Goal: Task Accomplishment & Management: Manage account settings

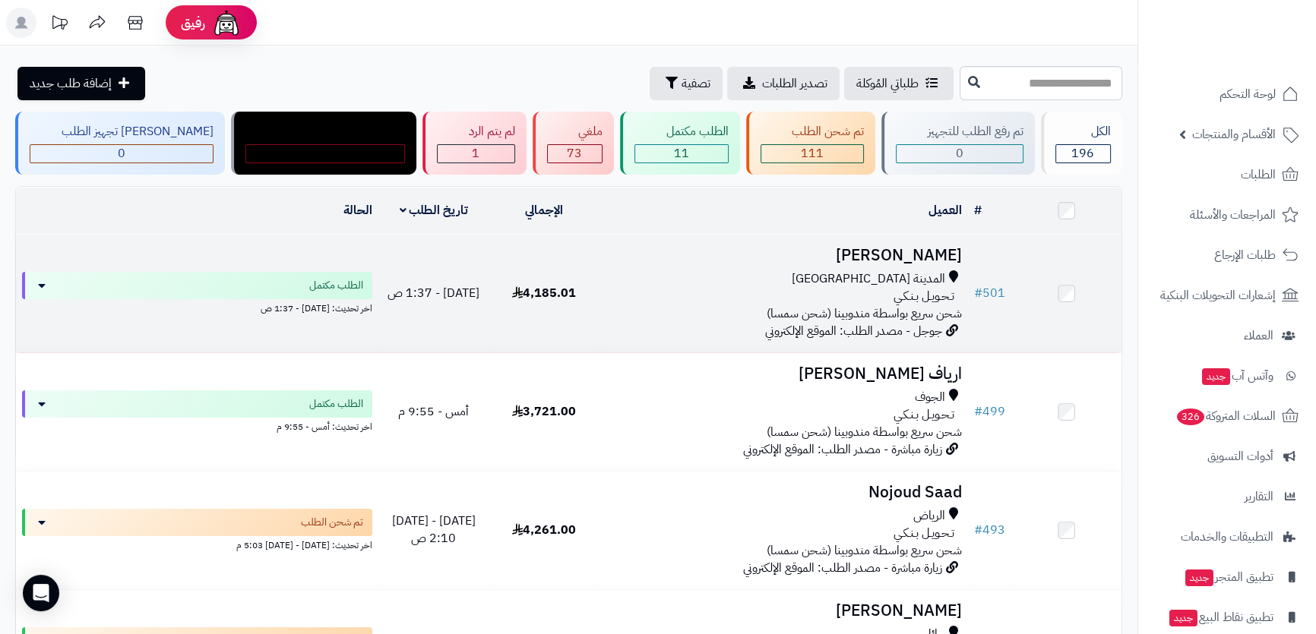
click at [896, 248] on h3 "[PERSON_NAME]" at bounding box center [783, 255] width 356 height 17
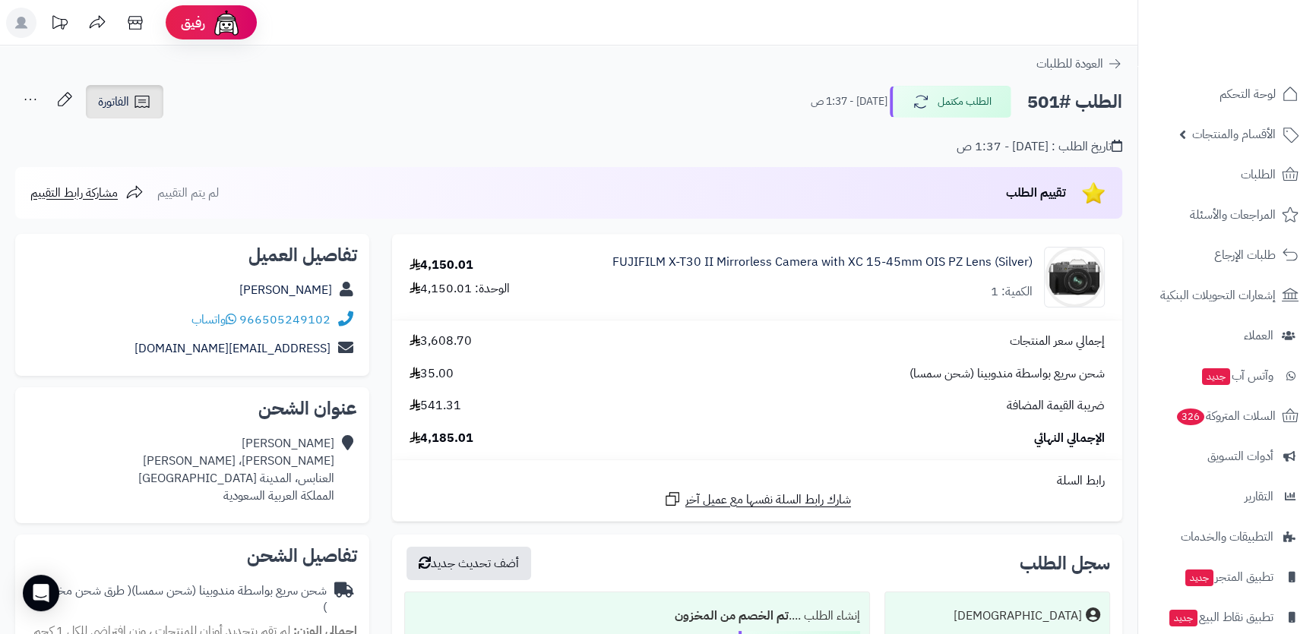
click at [122, 103] on span "الفاتورة" at bounding box center [113, 102] width 31 height 18
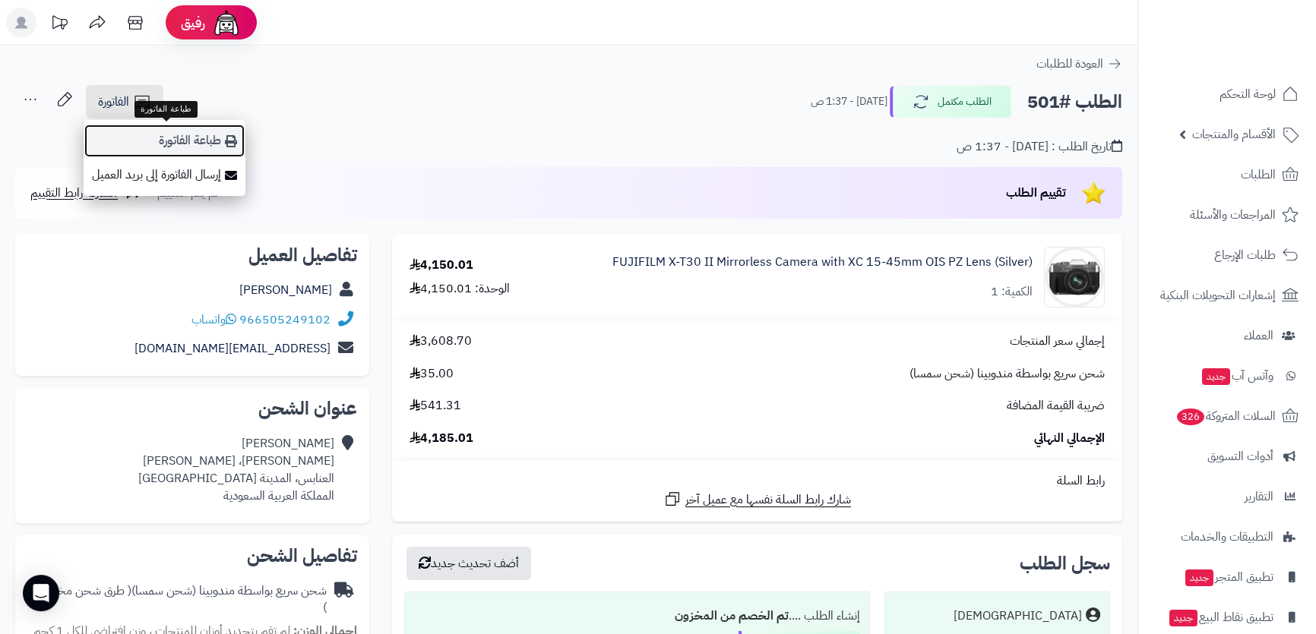
click at [178, 138] on link "طباعة الفاتورة" at bounding box center [165, 141] width 162 height 34
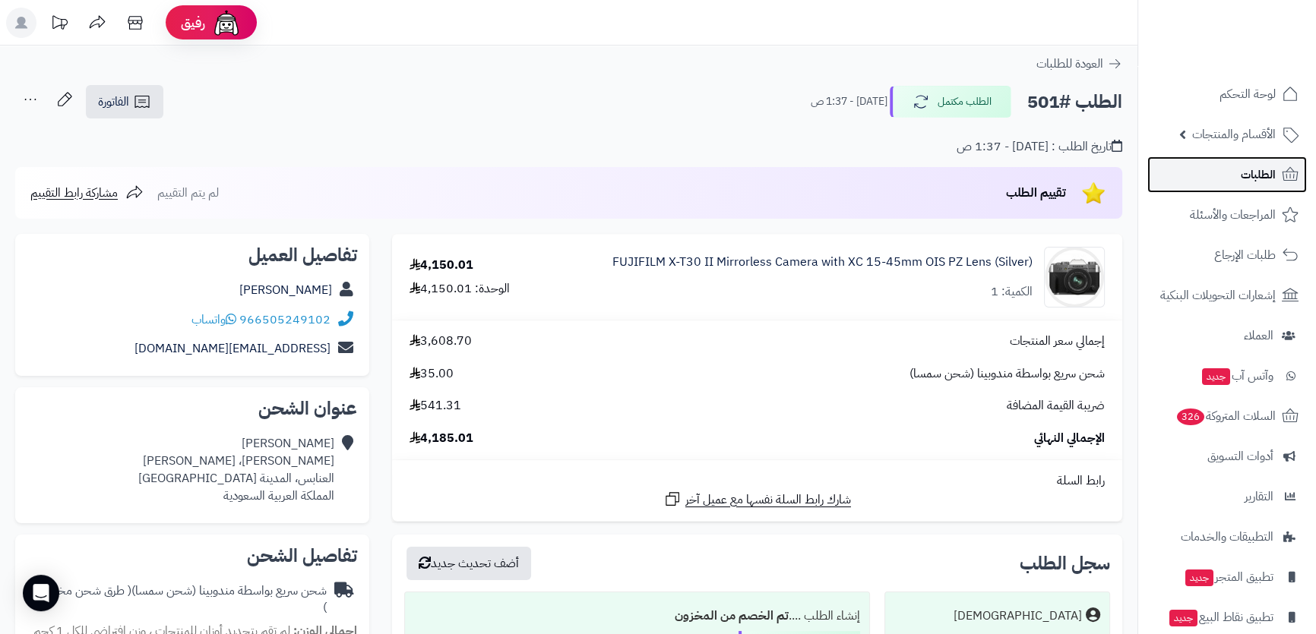
click at [1233, 180] on link "الطلبات" at bounding box center [1227, 175] width 160 height 36
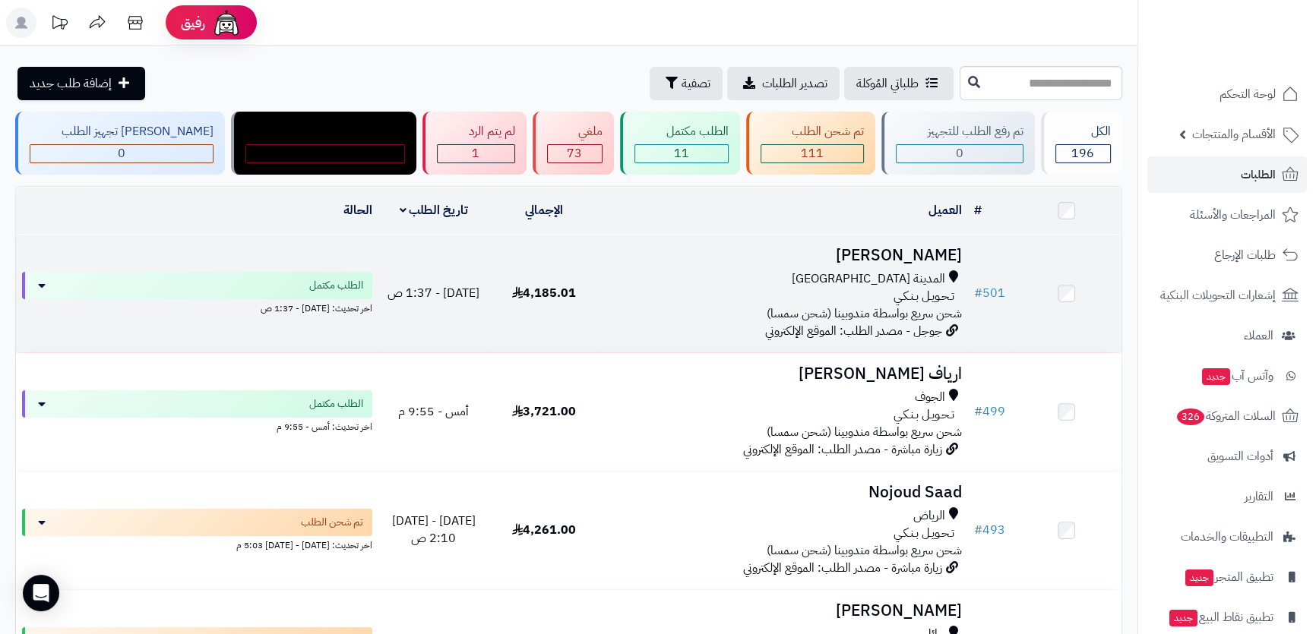
click at [928, 247] on h3 "[PERSON_NAME]" at bounding box center [783, 255] width 356 height 17
